Goal: Navigation & Orientation: Find specific page/section

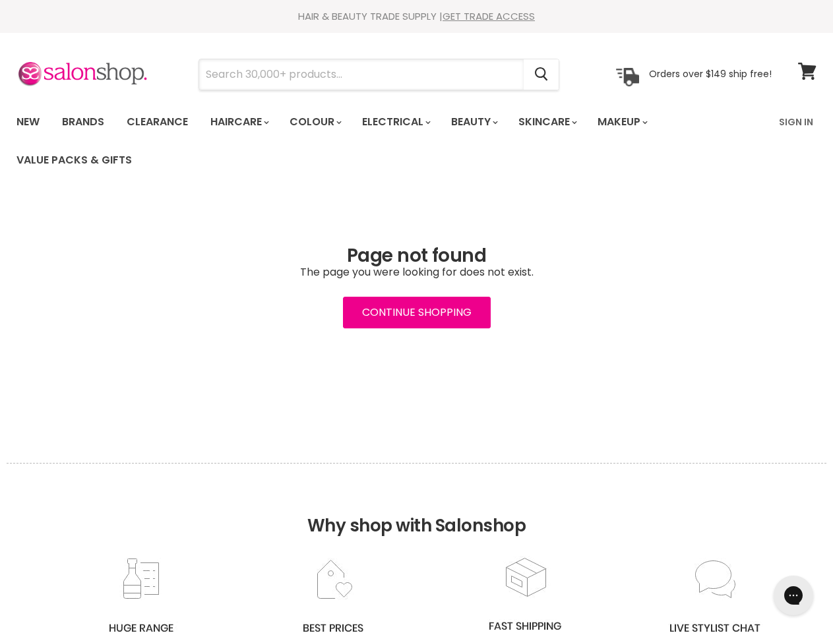
click at [362, 74] on input "Search" at bounding box center [361, 74] width 324 height 30
click at [542, 74] on icon "Search" at bounding box center [541, 75] width 13 height 14
click at [243, 122] on link "Haircare" at bounding box center [238, 122] width 76 height 28
click at [322, 122] on link "Colour" at bounding box center [315, 122] width 70 height 28
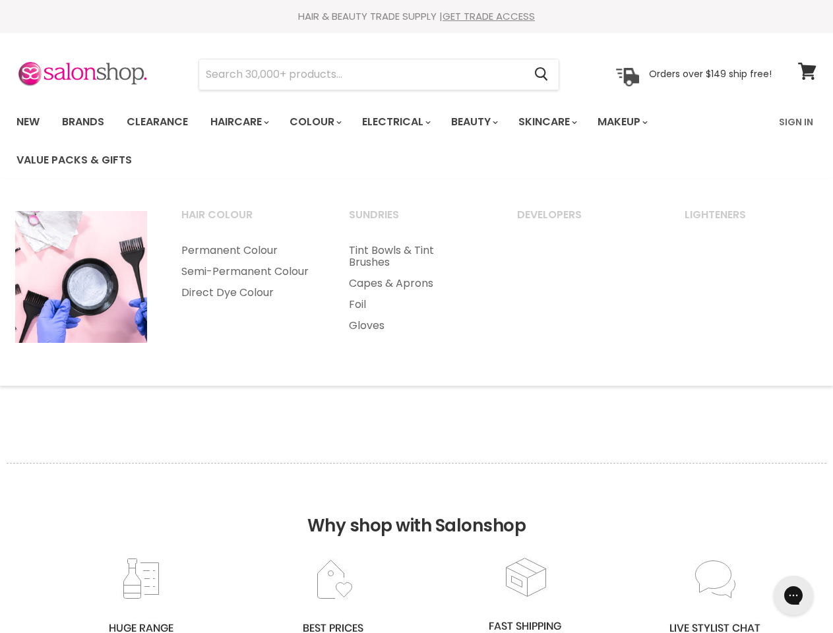
click at [405, 122] on link "Electrical" at bounding box center [395, 122] width 86 height 28
click at [485, 122] on link "Beauty" at bounding box center [473, 122] width 65 height 28
